Goal: Task Accomplishment & Management: Manage account settings

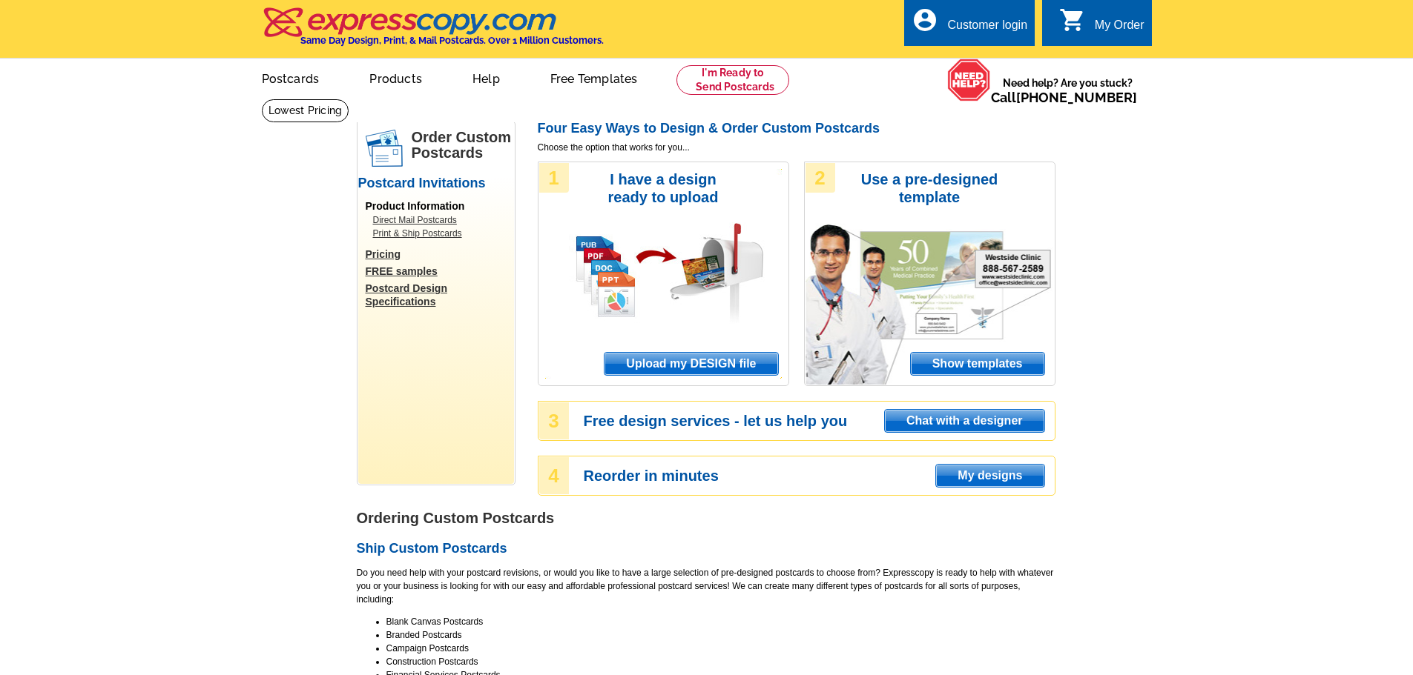
click at [988, 13] on div "account_circle Customer login" at bounding box center [969, 22] width 131 height 47
click at [982, 27] on div "Customer login" at bounding box center [987, 29] width 80 height 21
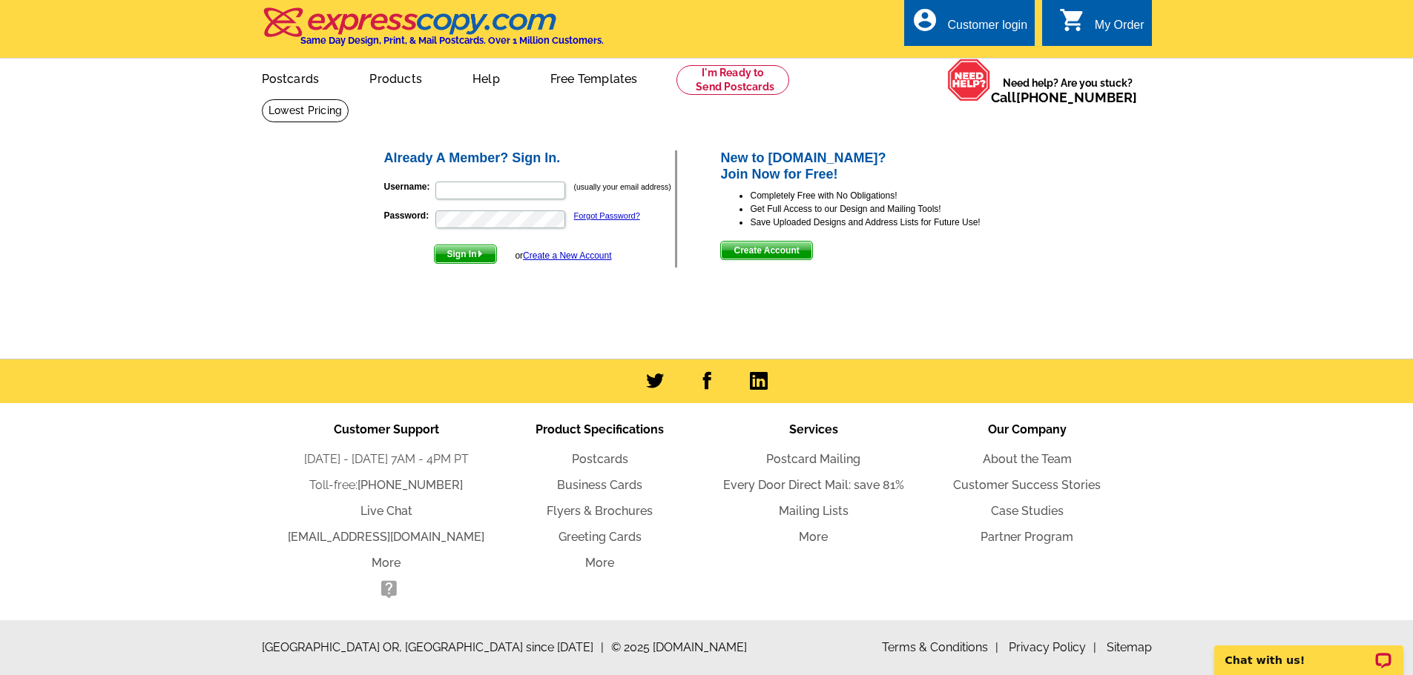
click at [449, 179] on form "Username: (usually your email address) Password: Forgot Password? Sign In or Cr…" at bounding box center [529, 219] width 291 height 90
click at [451, 184] on input "Username:" at bounding box center [500, 191] width 130 height 18
type input ","
type input "[EMAIL_ADDRESS][DOMAIN_NAME]"
click at [480, 213] on p "Password: Forgot Password?" at bounding box center [529, 219] width 291 height 21
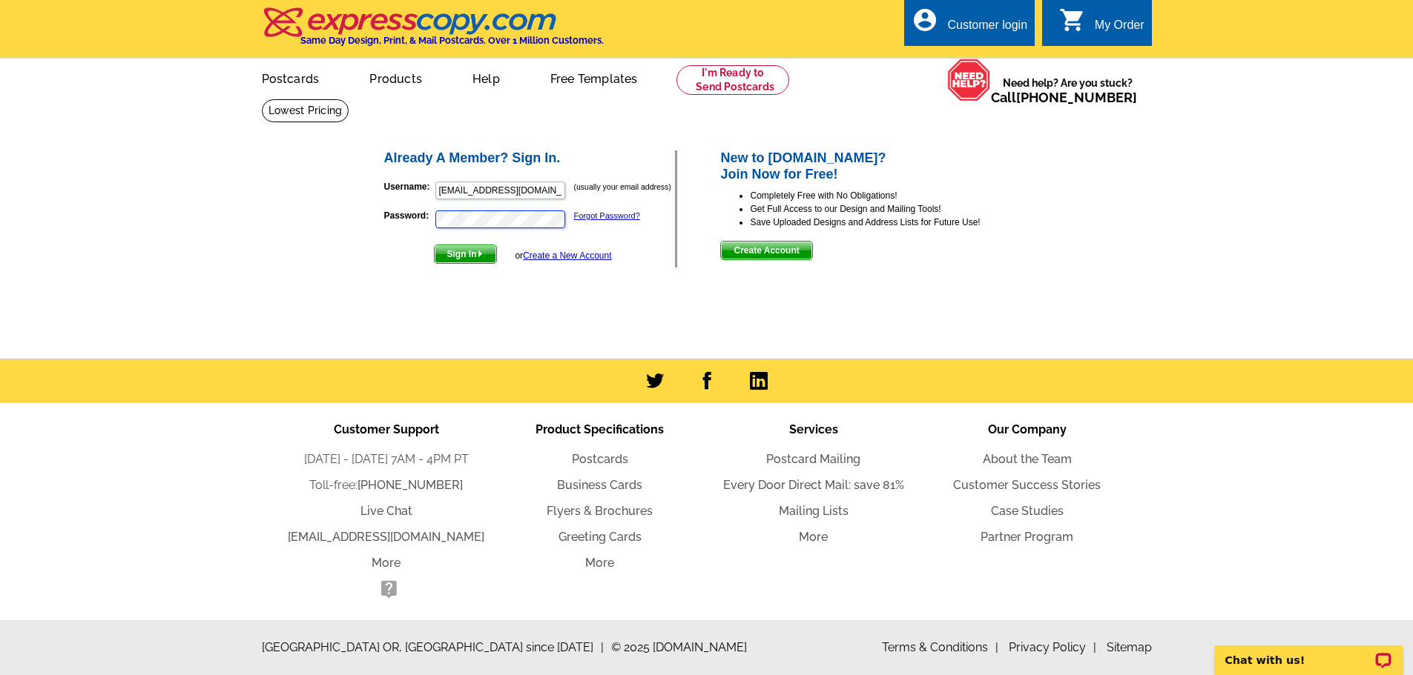
click at [434, 245] on button "Sign In" at bounding box center [465, 254] width 63 height 19
